Goal: Transaction & Acquisition: Download file/media

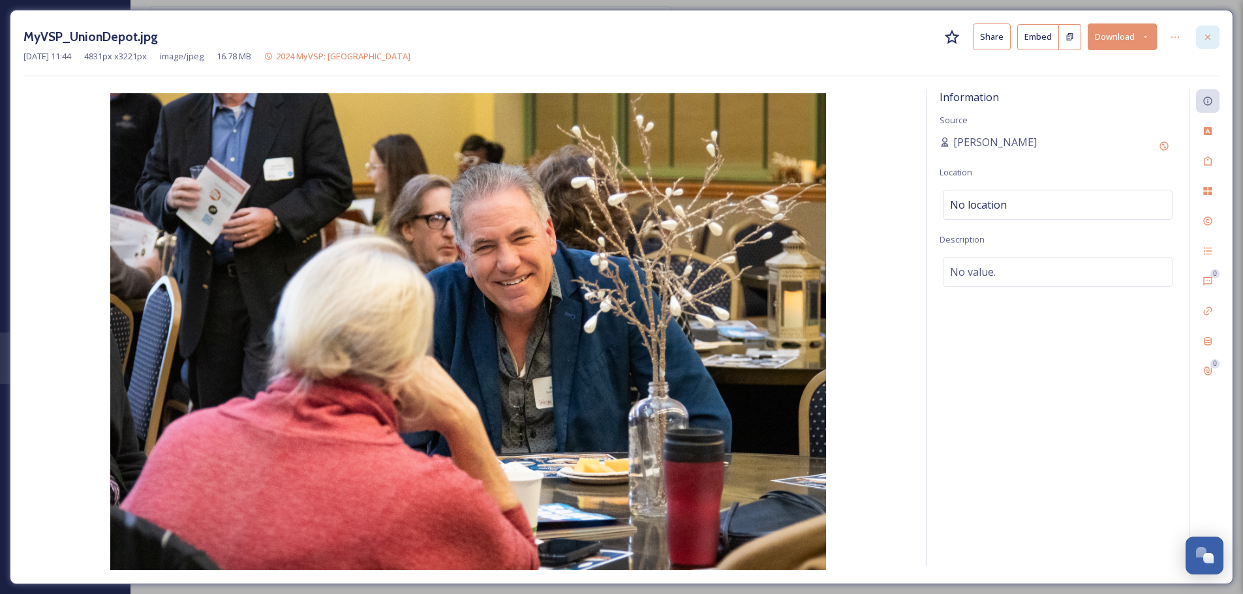
click at [1213, 35] on div at bounding box center [1207, 36] width 23 height 23
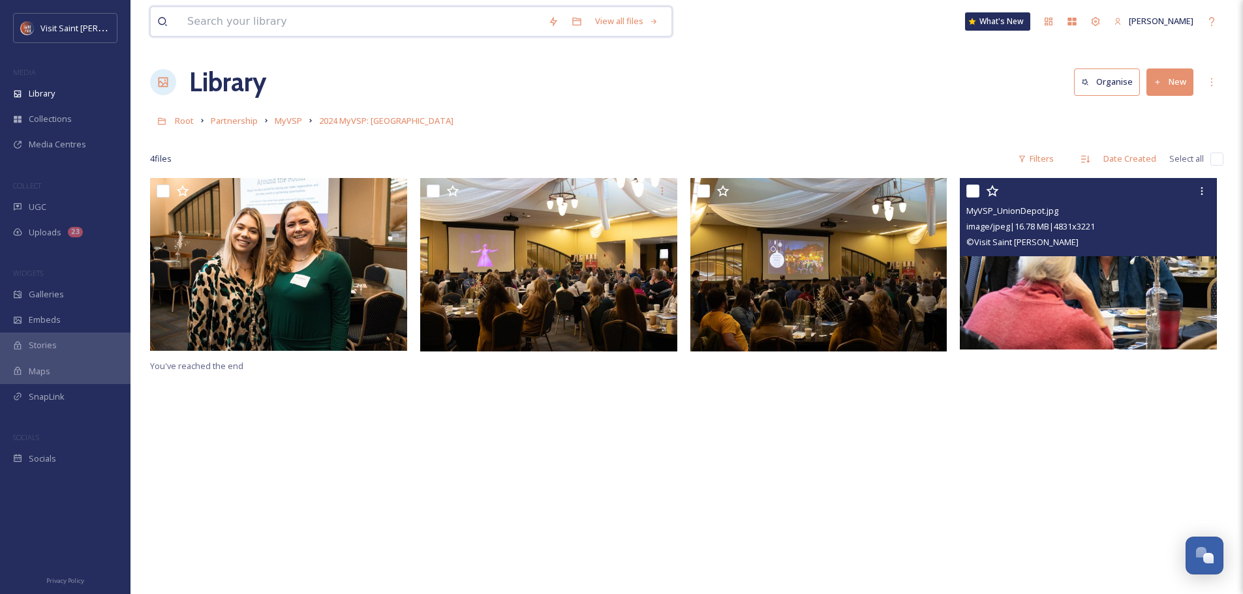
click at [399, 20] on input at bounding box center [361, 21] width 361 height 29
type input "jaimee"
click at [264, 11] on input at bounding box center [391, 21] width 341 height 29
click at [266, 12] on input at bounding box center [391, 21] width 341 height 29
click at [269, 19] on input at bounding box center [391, 21] width 341 height 29
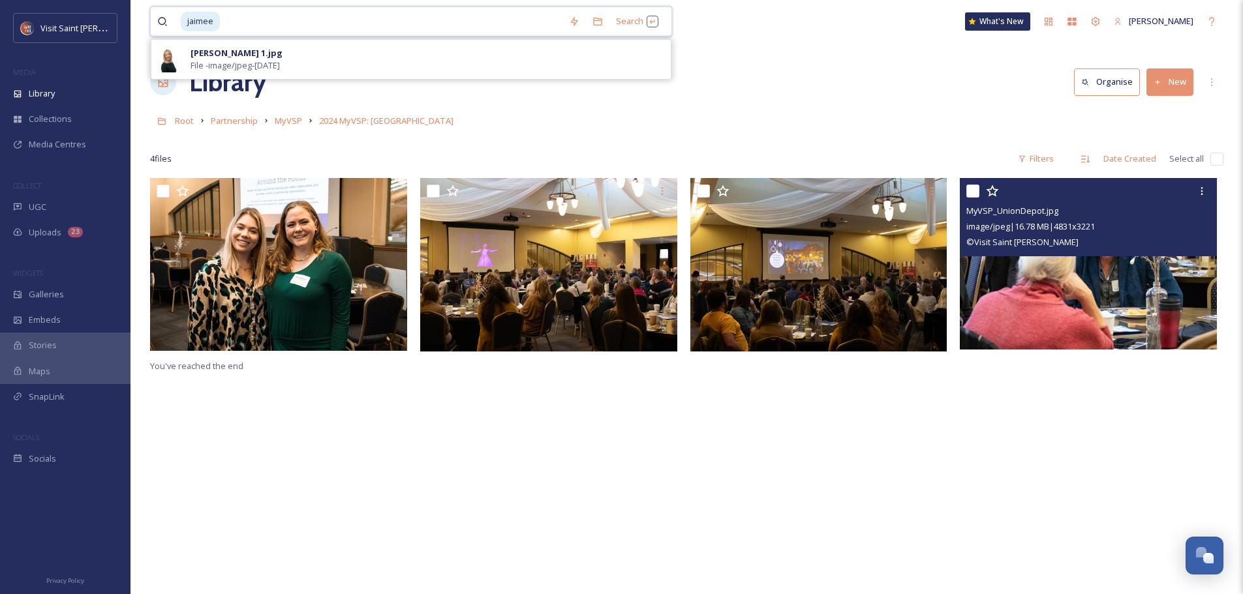
click at [269, 20] on input at bounding box center [391, 21] width 341 height 29
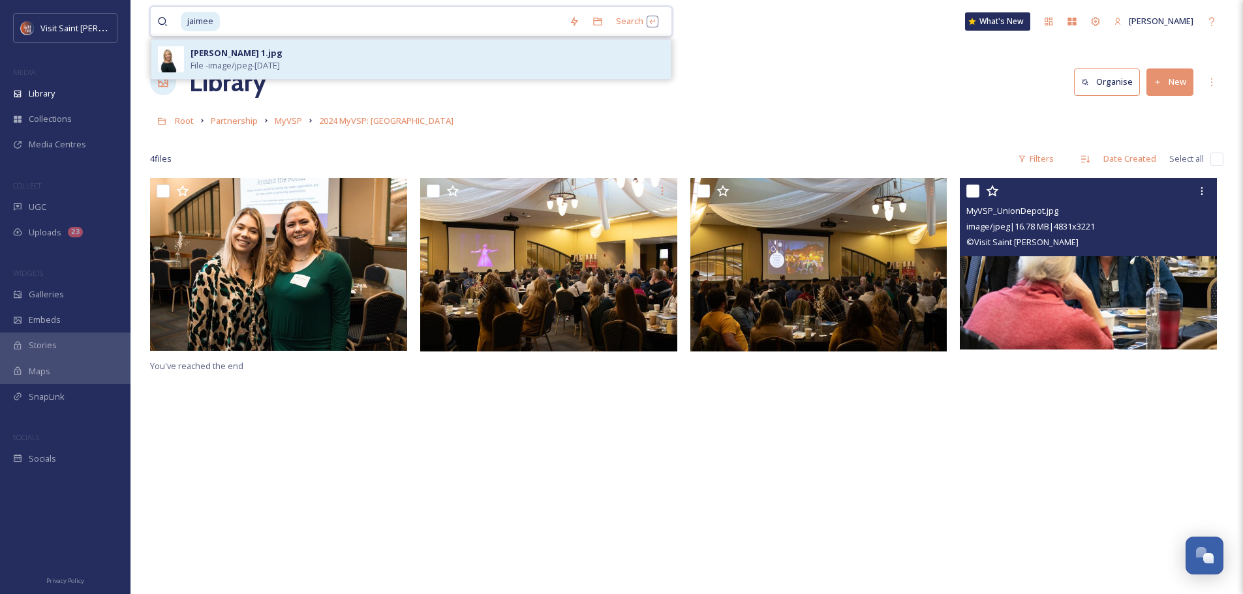
drag, startPoint x: 208, startPoint y: 44, endPoint x: 193, endPoint y: 42, distance: 15.2
click at [194, 37] on div "jaimee Search [PERSON_NAME] 1.jpg File - image/jpeg - [DATE]" at bounding box center [411, 22] width 522 height 30
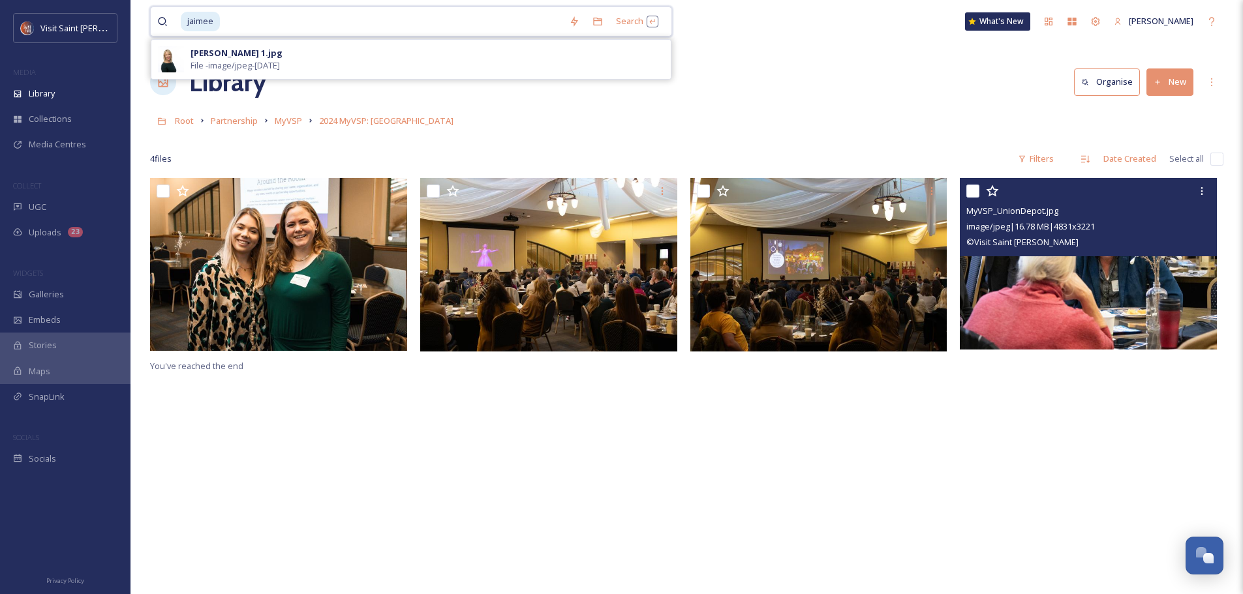
drag, startPoint x: 196, startPoint y: 16, endPoint x: 154, endPoint y: 14, distance: 42.5
click at [154, 14] on div "jaimee Search [PERSON_NAME] 1.jpg File - image/jpeg - [DATE]" at bounding box center [411, 22] width 522 height 30
type input "j"
type input "wcco"
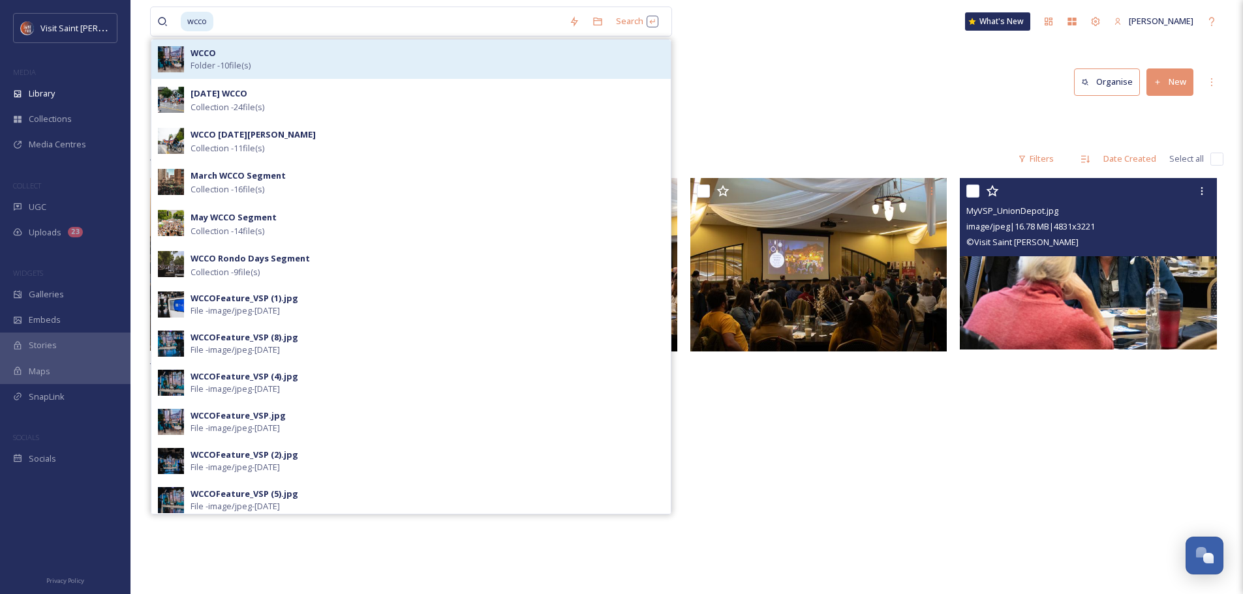
click at [215, 59] on span "Folder - 10 file(s)" at bounding box center [221, 65] width 60 height 12
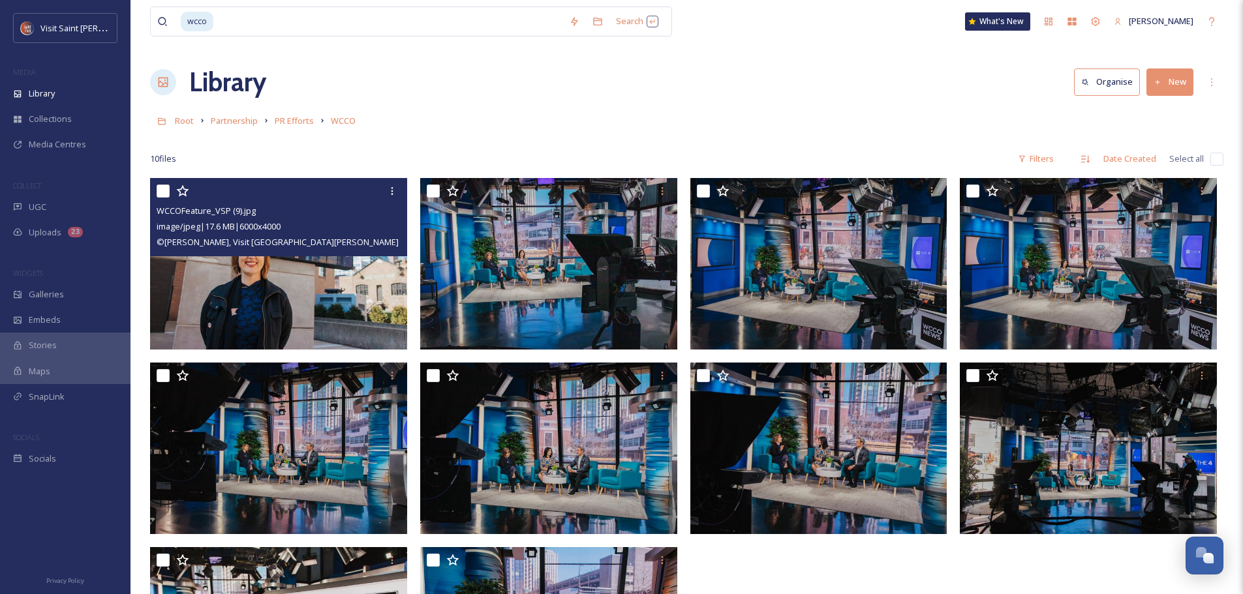
click at [303, 279] on img at bounding box center [278, 264] width 257 height 172
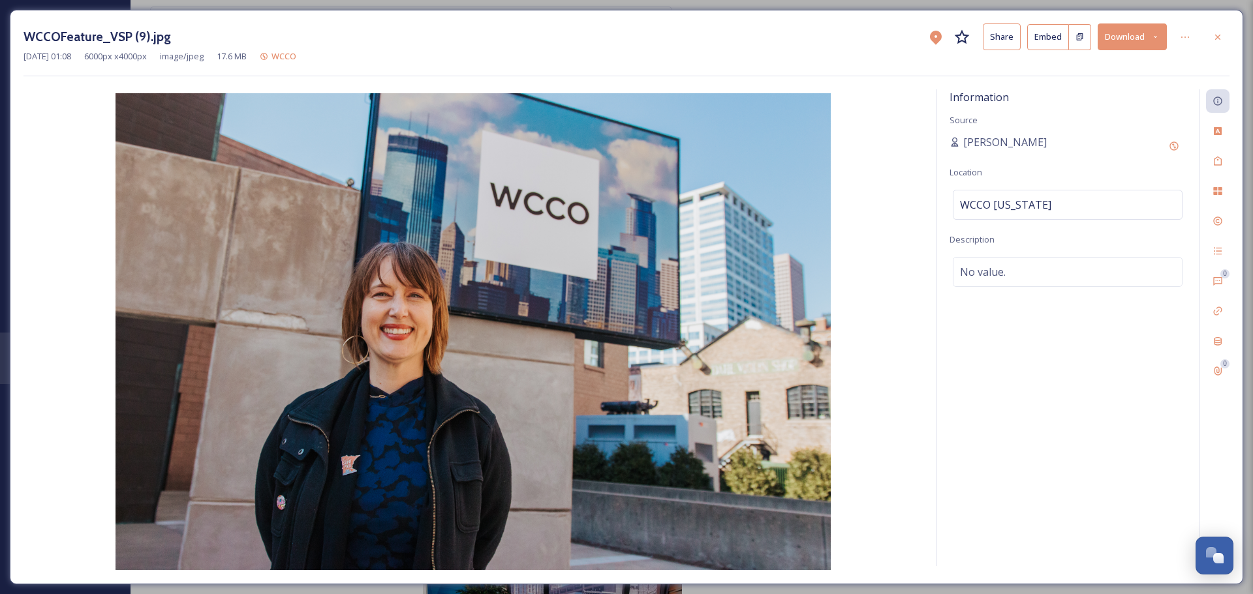
click at [1128, 35] on button "Download" at bounding box center [1132, 36] width 69 height 27
click at [1114, 66] on span "Download Original (6000 x 4000)" at bounding box center [1097, 67] width 123 height 12
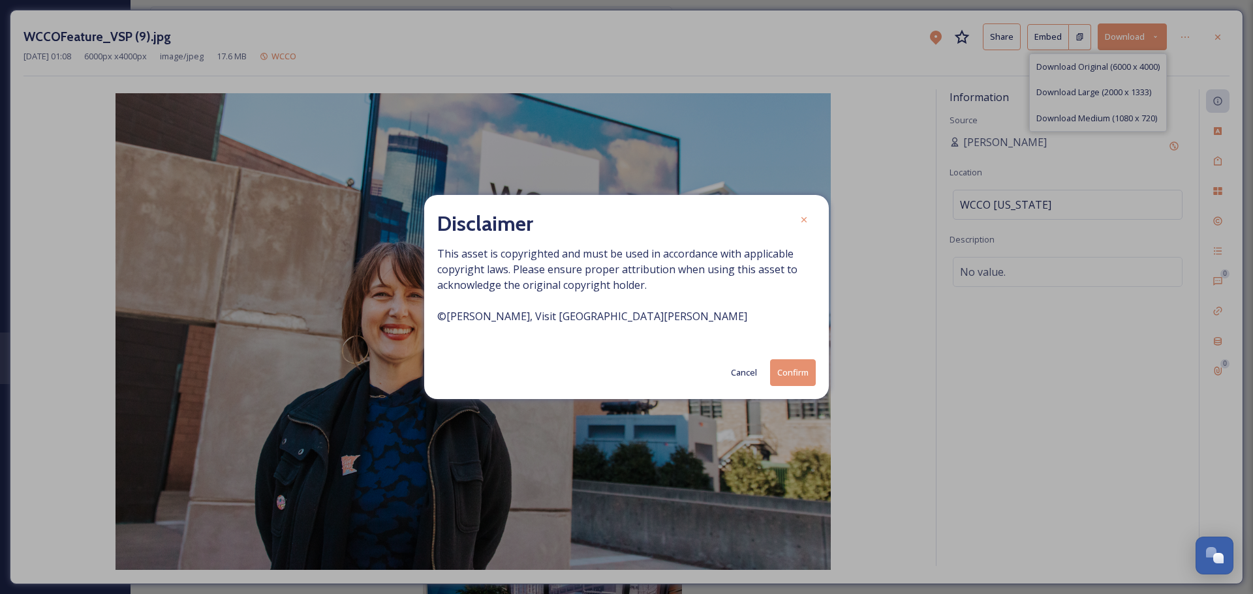
click at [793, 377] on button "Confirm" at bounding box center [793, 373] width 46 height 27
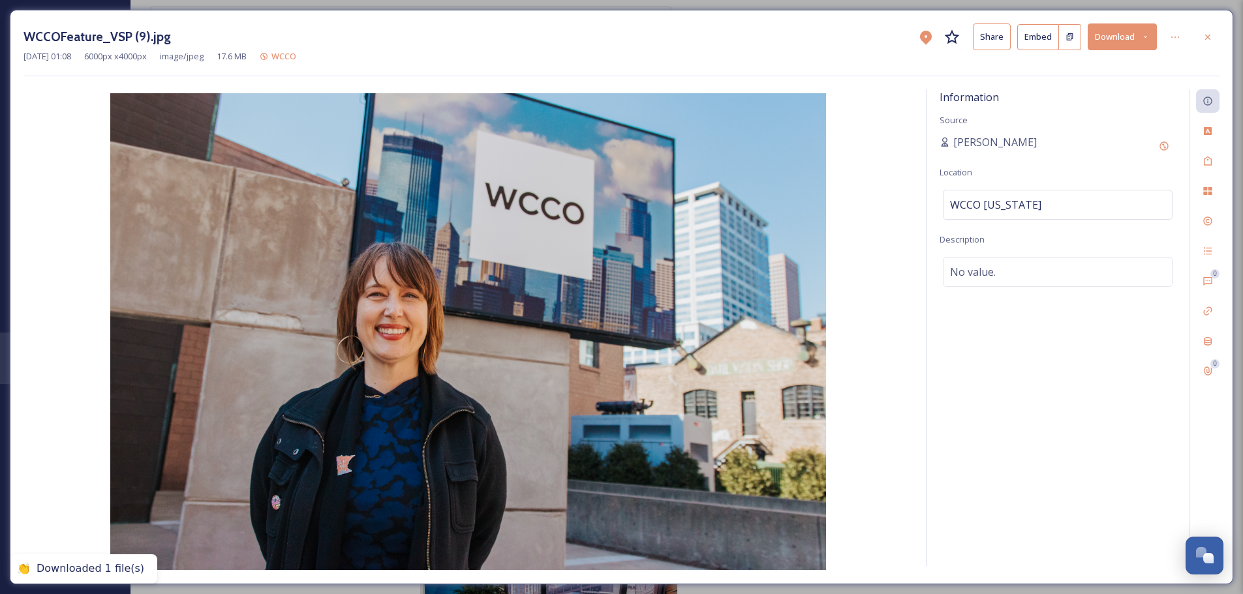
click at [1208, 37] on icon at bounding box center [1207, 36] width 5 height 5
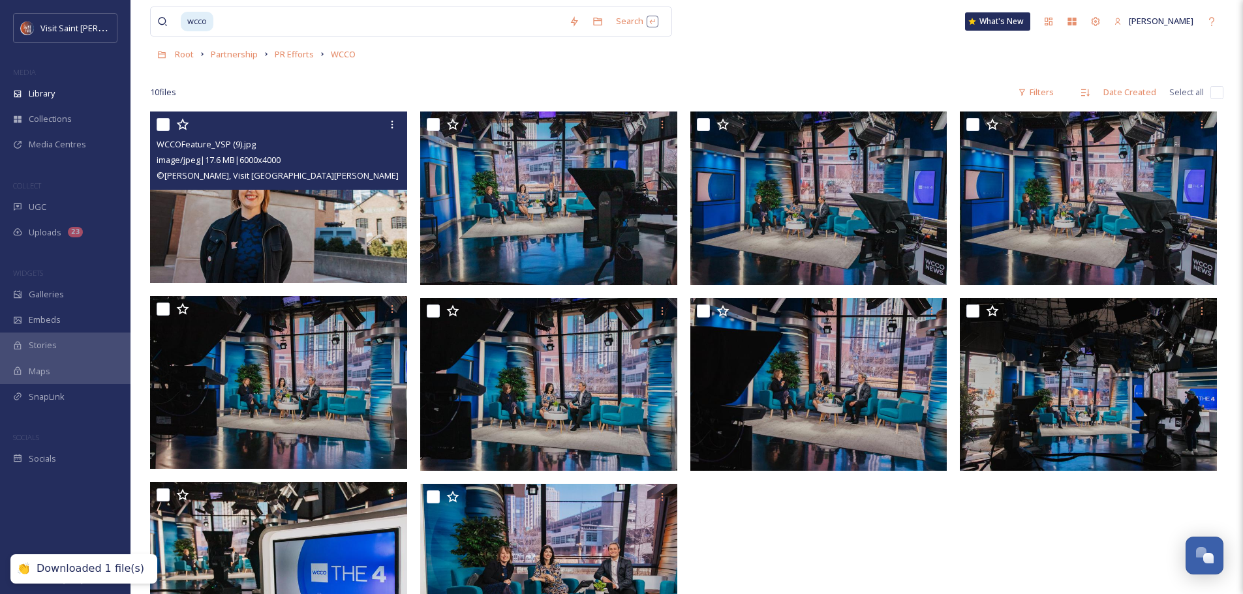
scroll to position [178, 0]
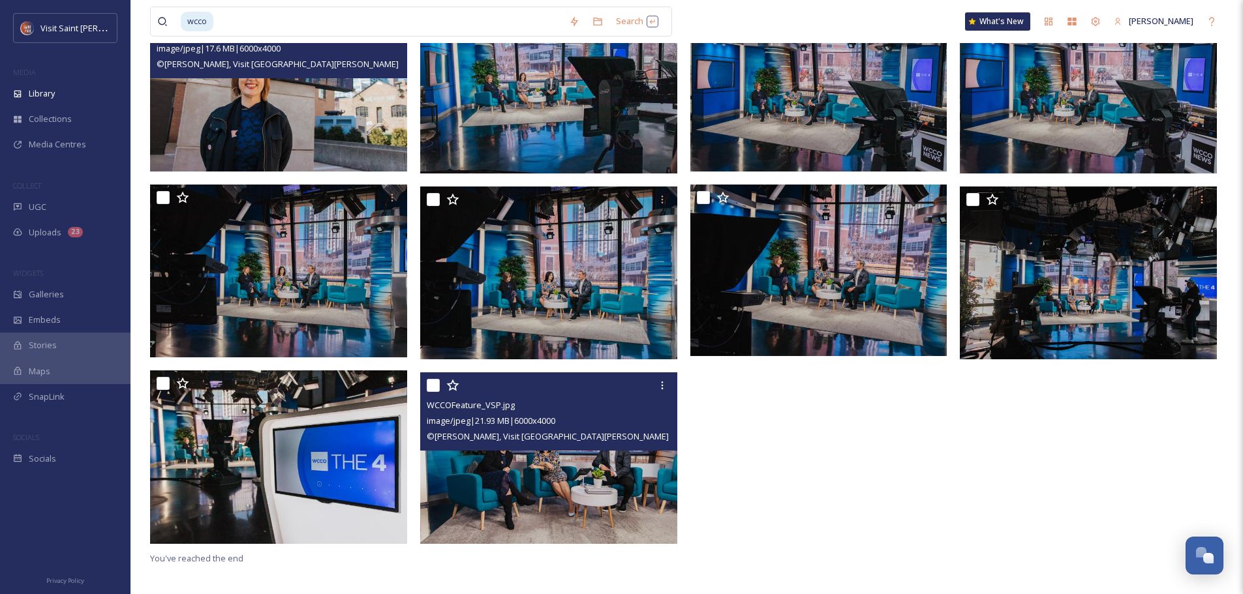
click at [569, 474] on img at bounding box center [548, 459] width 257 height 172
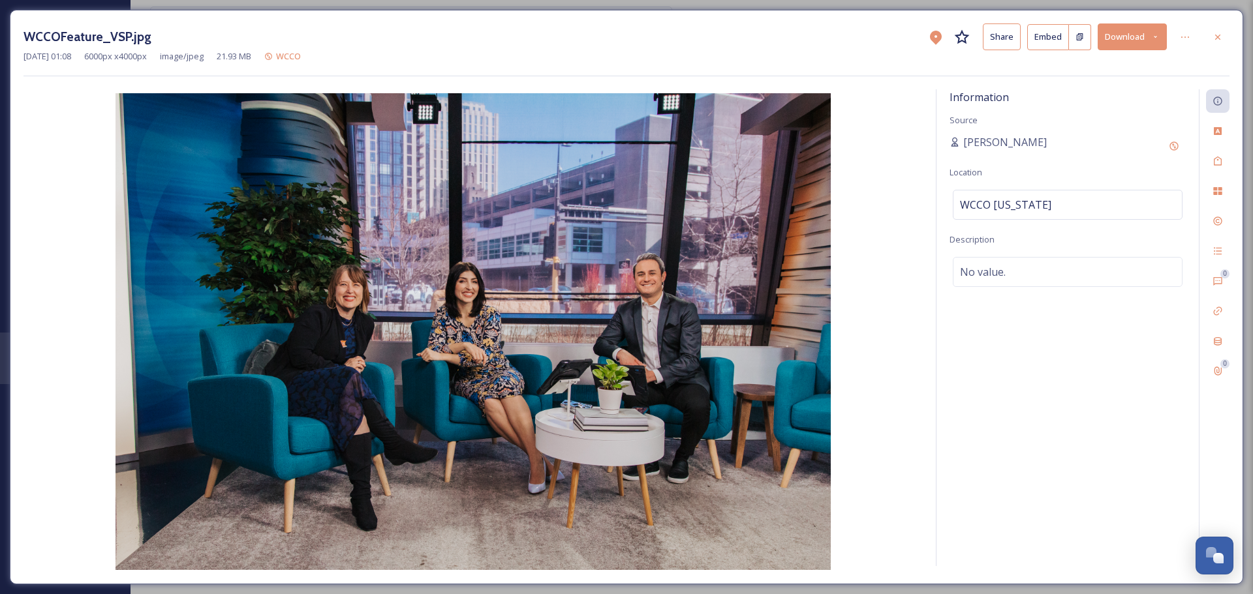
click at [1118, 40] on button "Download" at bounding box center [1132, 36] width 69 height 27
click at [1081, 67] on span "Download Original (6000 x 4000)" at bounding box center [1097, 67] width 123 height 12
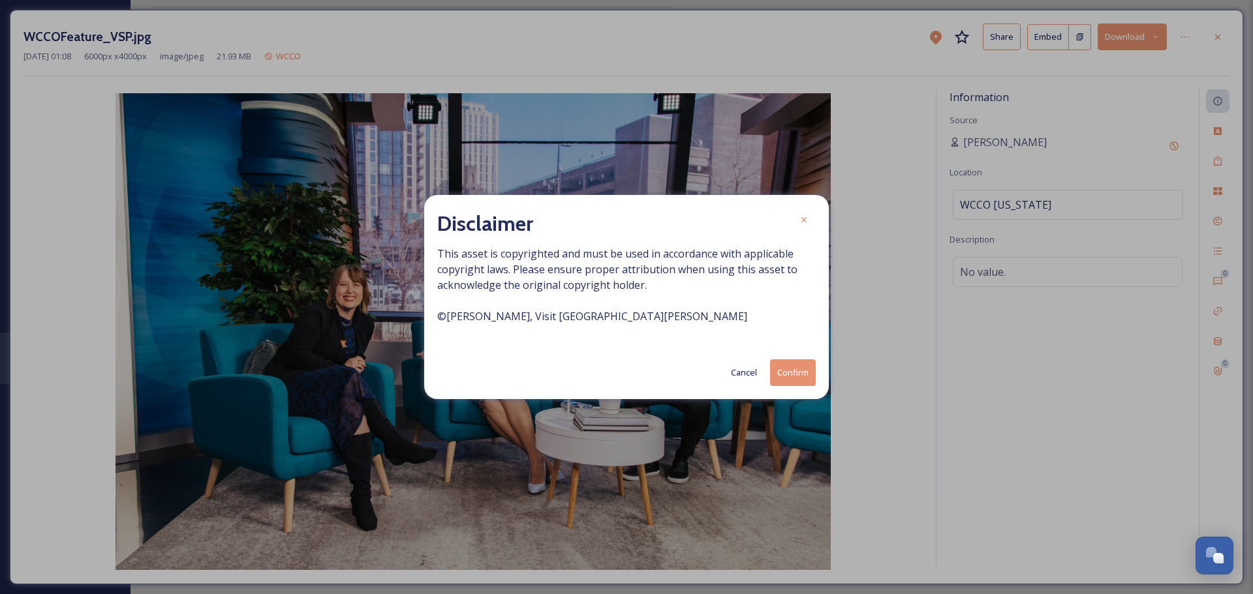
click at [780, 368] on button "Confirm" at bounding box center [793, 373] width 46 height 27
